Goal: Task Accomplishment & Management: Complete application form

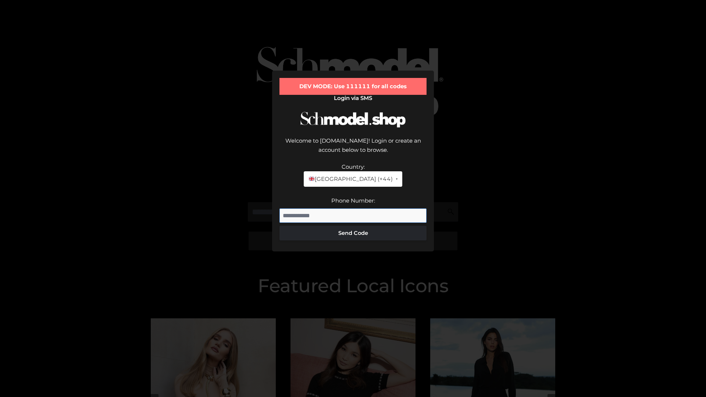
click at [353, 208] on input "Phone Number:" at bounding box center [352, 215] width 147 height 15
type input "**********"
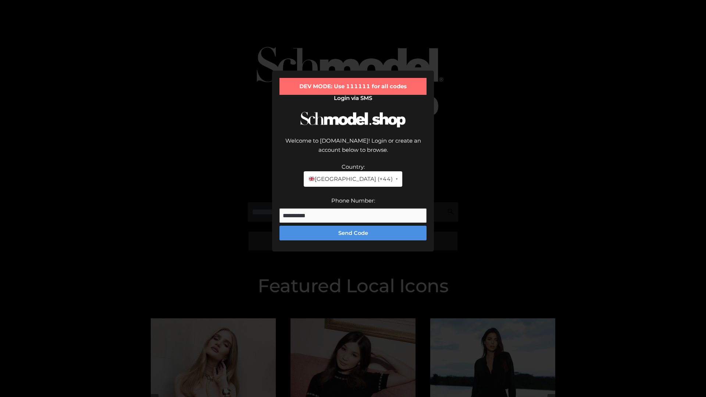
click at [353, 226] on button "Send Code" at bounding box center [352, 233] width 147 height 15
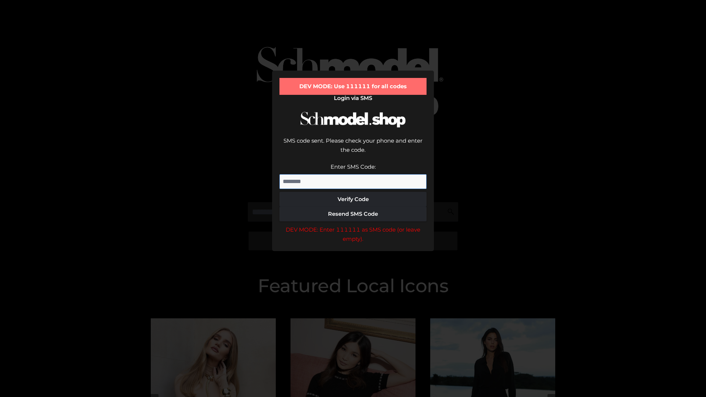
click at [353, 174] on input "Enter SMS Code:" at bounding box center [352, 181] width 147 height 15
type input "******"
click at [353, 192] on button "Verify Code" at bounding box center [352, 199] width 147 height 15
click at [353, 225] on div "DEV MODE: Enter 111111 as SMS code (or leave empty)." at bounding box center [352, 234] width 147 height 19
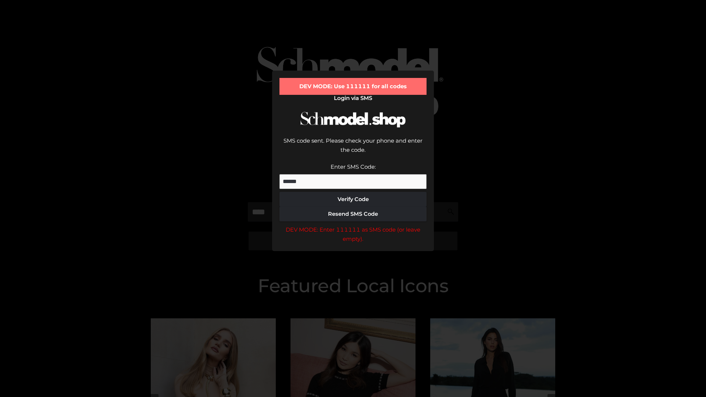
click at [353, 225] on div "DEV MODE: Enter 111111 as SMS code (or leave empty)." at bounding box center [352, 234] width 147 height 19
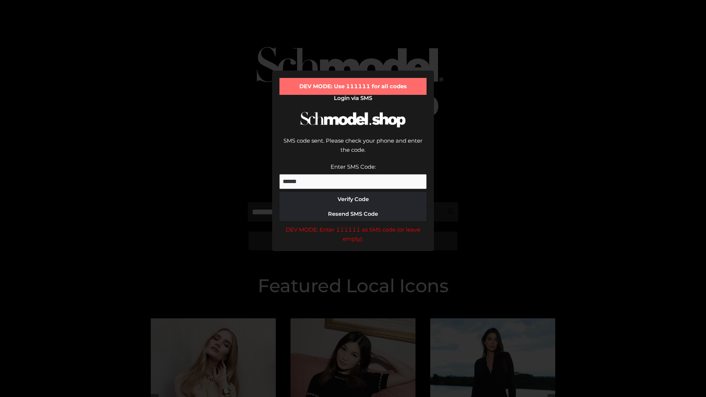
click at [353, 225] on div "DEV MODE: Enter 111111 as SMS code (or leave empty)." at bounding box center [352, 234] width 147 height 19
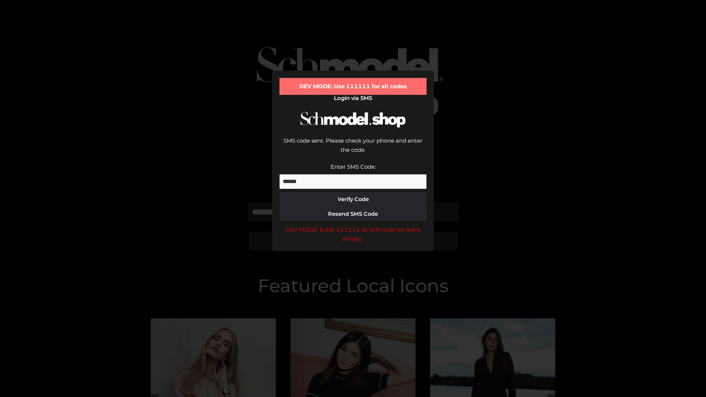
click at [353, 225] on div "DEV MODE: Enter 111111 as SMS code (or leave empty)." at bounding box center [352, 234] width 147 height 19
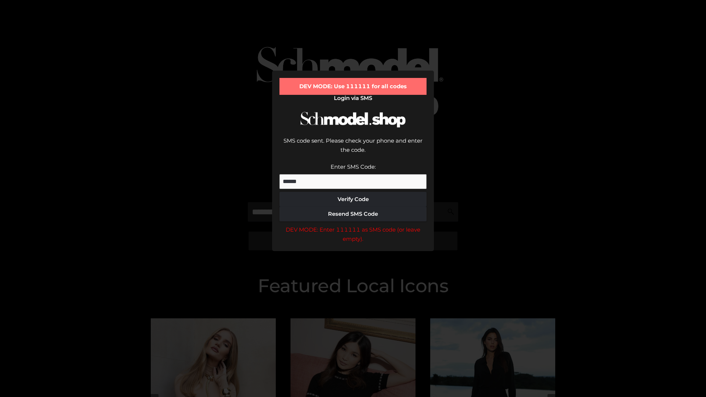
click at [353, 225] on div "DEV MODE: Enter 111111 as SMS code (or leave empty)." at bounding box center [352, 234] width 147 height 19
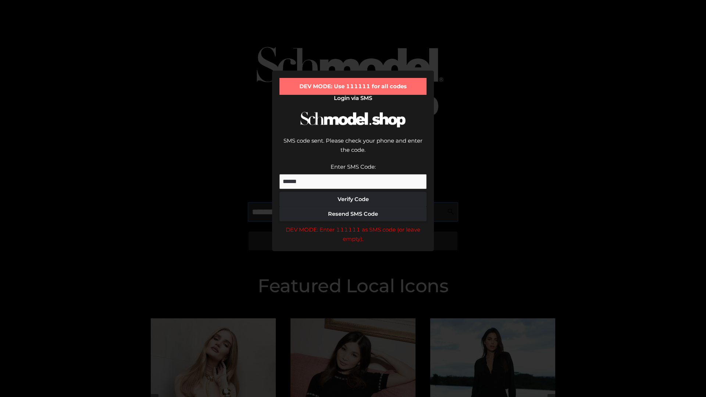
scroll to position [0, 0]
click at [353, 225] on div "DEV MODE: Enter 111111 as SMS code (or leave empty)." at bounding box center [352, 234] width 147 height 19
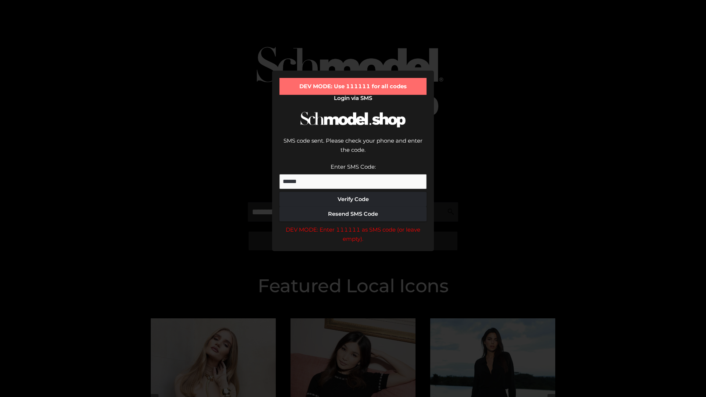
click at [353, 225] on div "DEV MODE: Enter 111111 as SMS code (or leave empty)." at bounding box center [352, 234] width 147 height 19
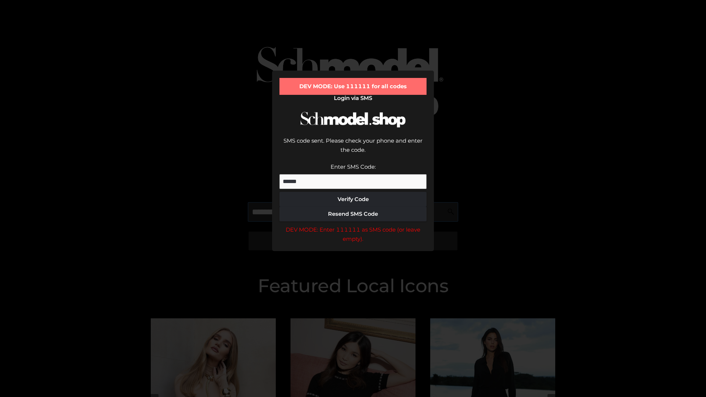
scroll to position [0, 45]
click at [353, 225] on div "DEV MODE: Enter 111111 as SMS code (or leave empty)." at bounding box center [352, 234] width 147 height 19
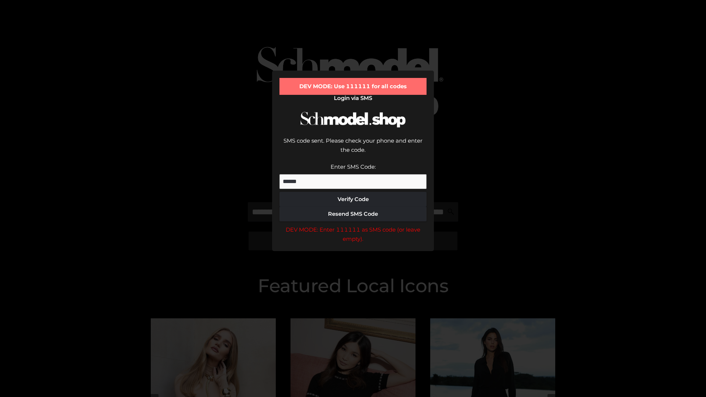
click at [353, 225] on div "DEV MODE: Enter 111111 as SMS code (or leave empty)." at bounding box center [352, 234] width 147 height 19
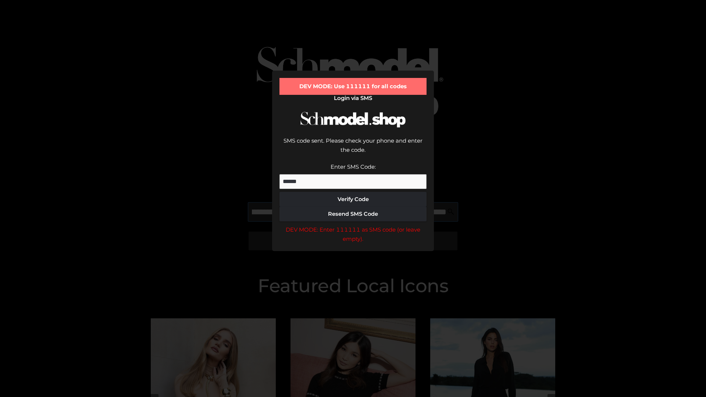
scroll to position [0, 91]
click at [353, 225] on div "DEV MODE: Enter 111111 as SMS code (or leave empty)." at bounding box center [352, 234] width 147 height 19
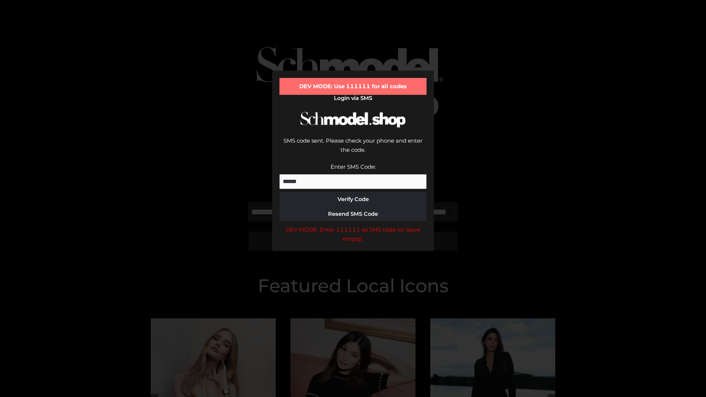
click at [353, 225] on div "DEV MODE: Enter 111111 as SMS code (or leave empty)." at bounding box center [352, 234] width 147 height 19
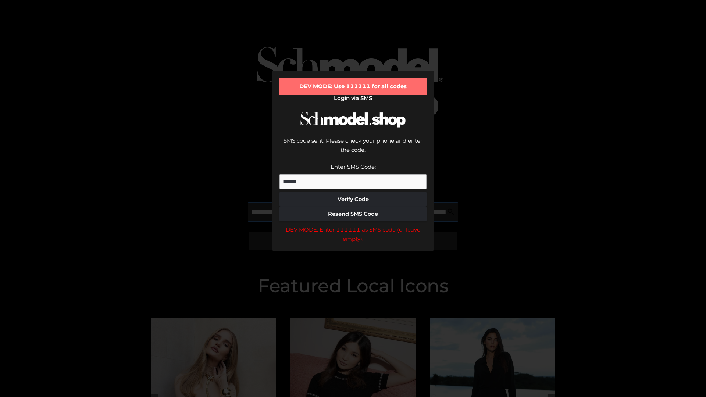
scroll to position [0, 133]
click at [353, 225] on div "DEV MODE: Enter 111111 as SMS code (or leave empty)." at bounding box center [352, 234] width 147 height 19
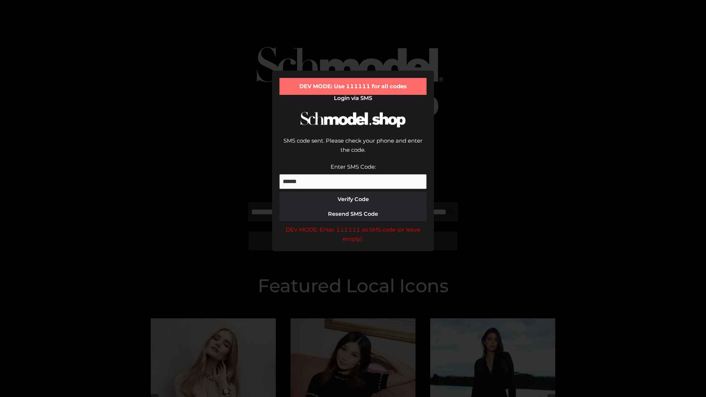
click at [353, 225] on div "DEV MODE: Enter 111111 as SMS code (or leave empty)." at bounding box center [352, 234] width 147 height 19
type input "**********"
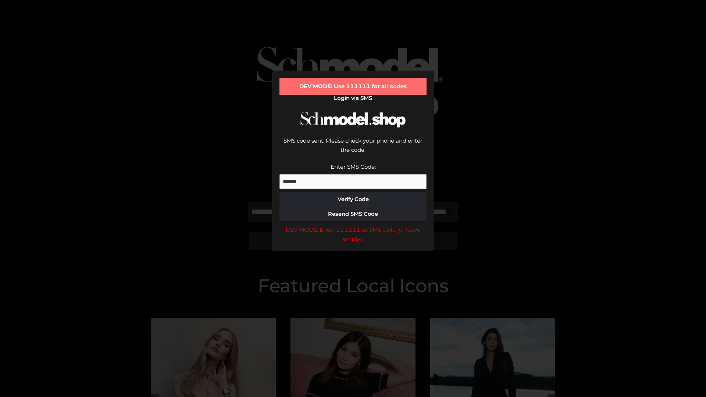
click at [353, 225] on div "DEV MODE: Enter 111111 as SMS code (or leave empty)." at bounding box center [352, 234] width 147 height 19
